Goal: Connect with others: Connect with others

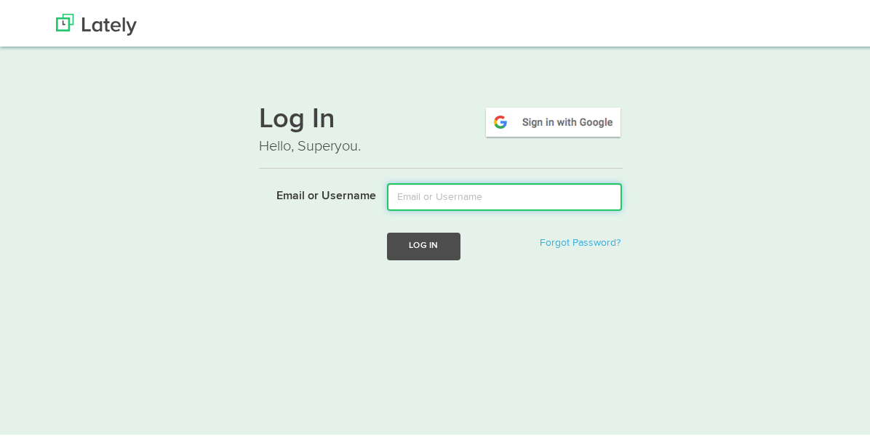
type input "[EMAIL_ADDRESS][PERSON_NAME][DOMAIN_NAME]"
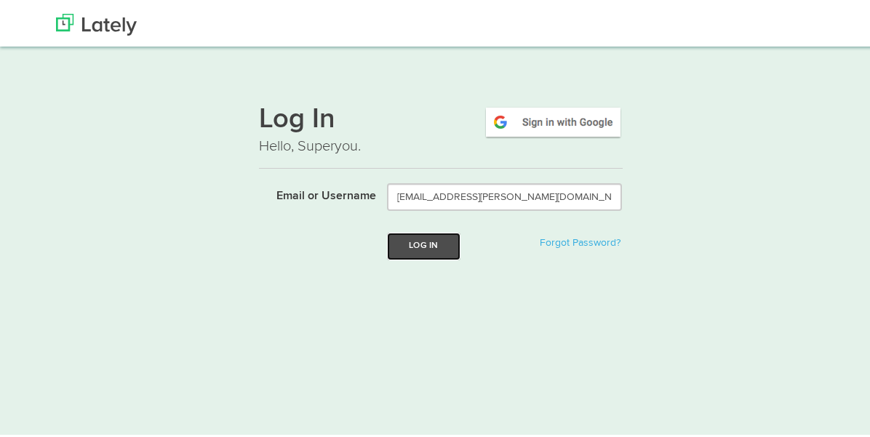
click at [425, 246] on button "Log In" at bounding box center [423, 243] width 73 height 27
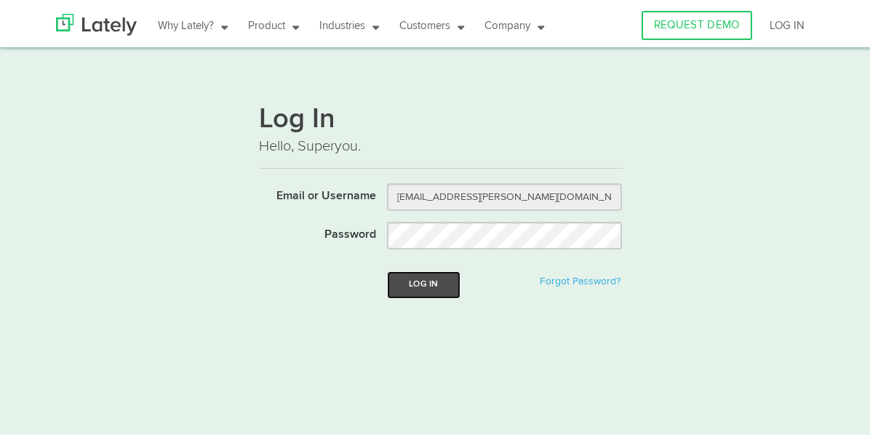
click at [419, 280] on button "Log In" at bounding box center [423, 282] width 73 height 27
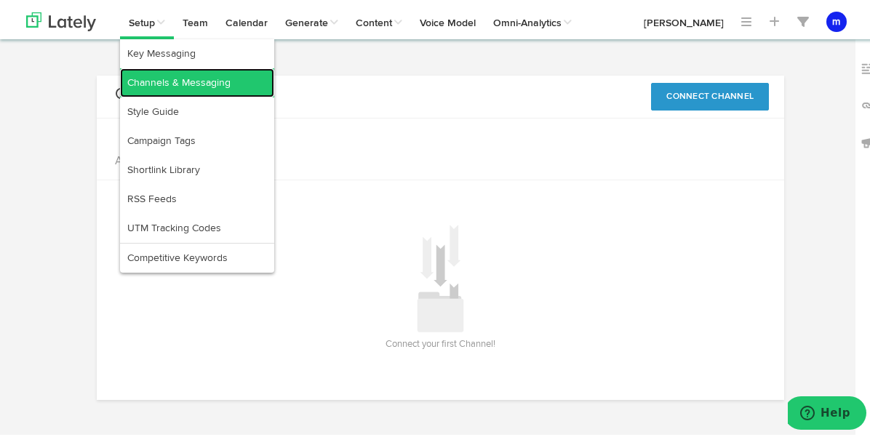
click at [201, 78] on link "Channels & Messaging" at bounding box center [197, 79] width 154 height 29
click at [247, 78] on link "Channels & Messaging" at bounding box center [197, 79] width 154 height 29
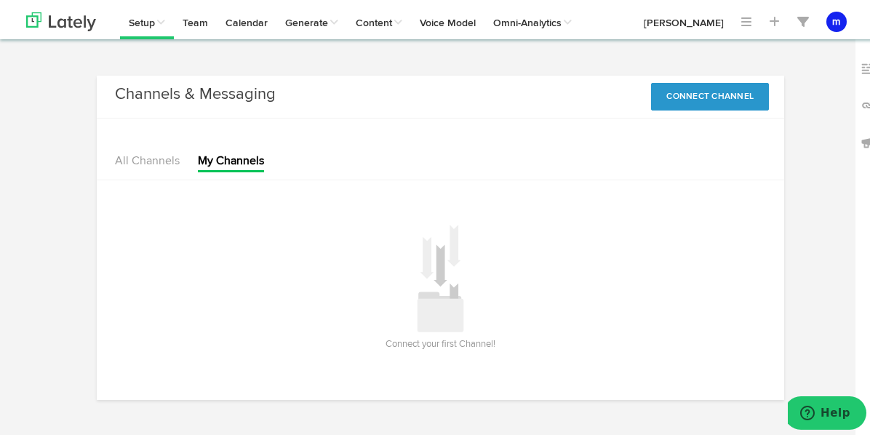
click at [149, 165] on li "All Channels" at bounding box center [147, 160] width 65 height 19
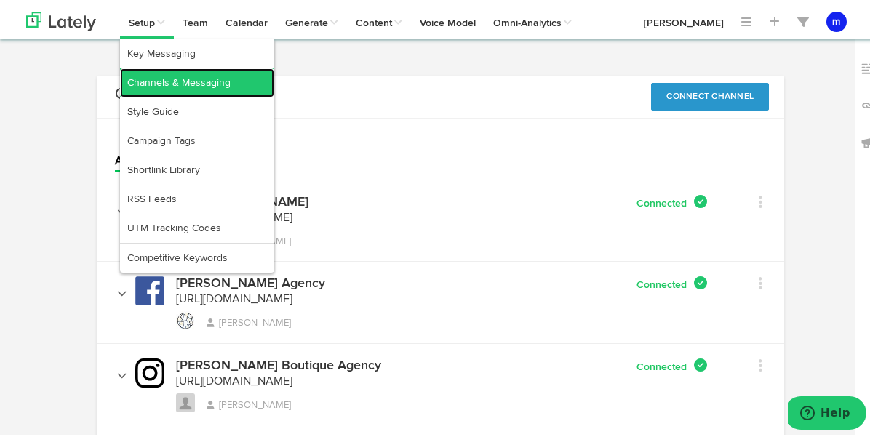
click at [164, 85] on link "Channels & Messaging" at bounding box center [197, 79] width 154 height 29
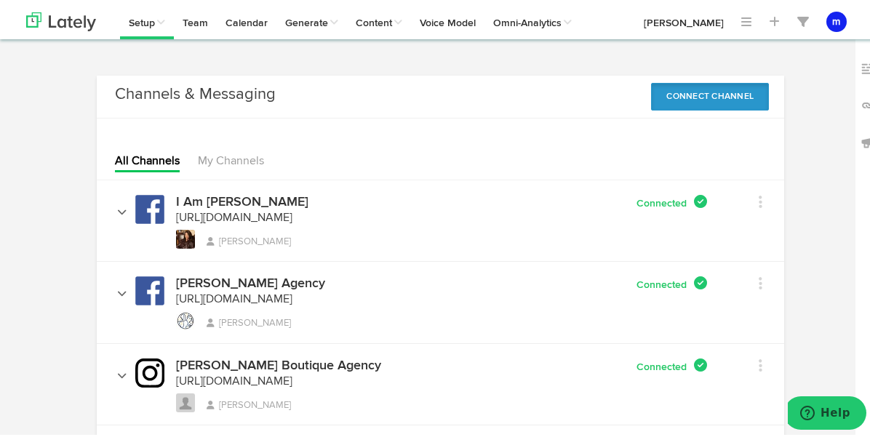
click at [715, 98] on button "Connect Channel" at bounding box center [710, 94] width 118 height 28
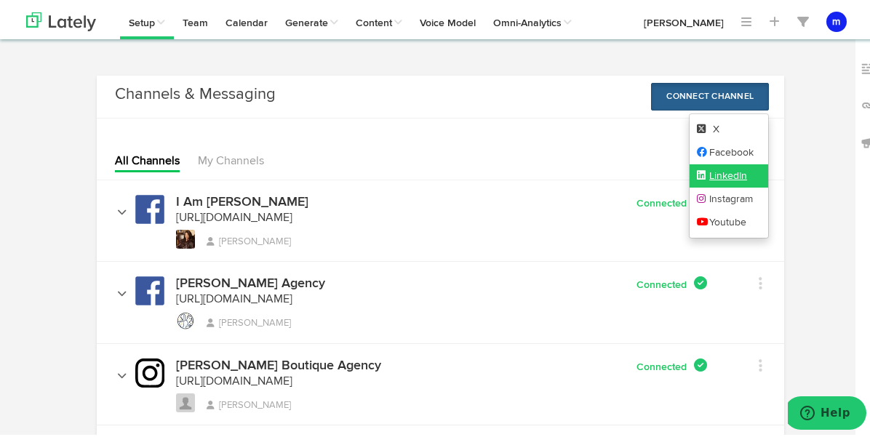
click at [713, 172] on link "LinkedIn" at bounding box center [729, 173] width 79 height 23
